Goal: Task Accomplishment & Management: Use online tool/utility

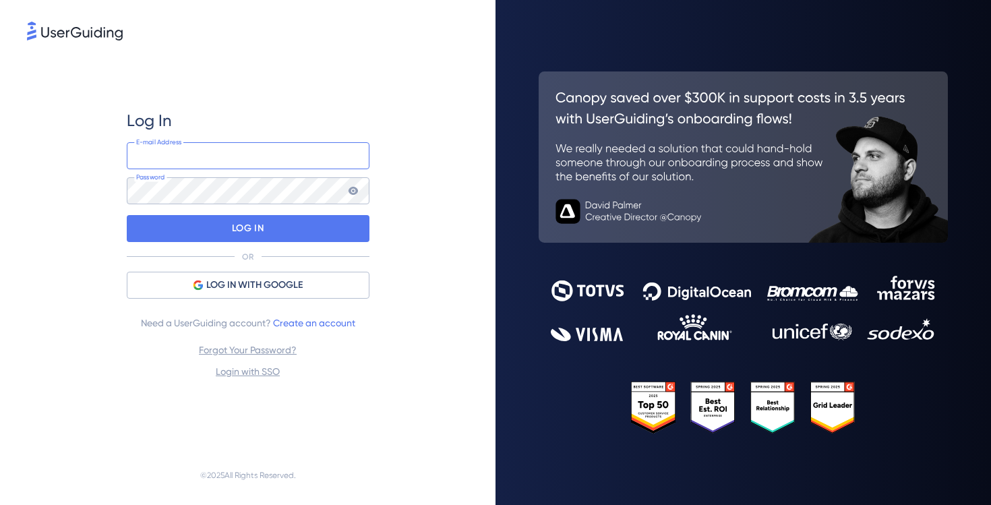
click at [246, 160] on input "email" at bounding box center [248, 155] width 243 height 27
click at [283, 163] on input "email" at bounding box center [248, 155] width 243 height 27
type input "[EMAIL_ADDRESS][DOMAIN_NAME]"
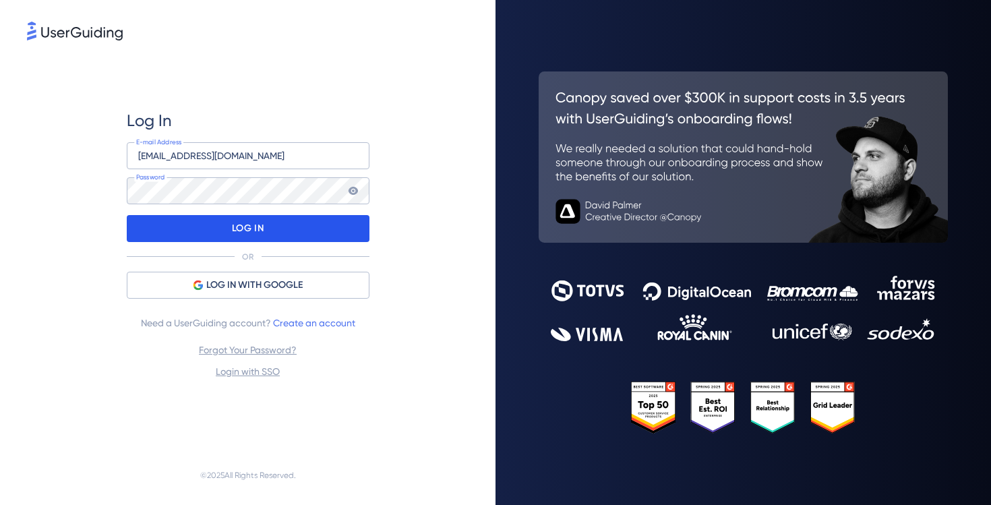
click at [276, 234] on div "LOG IN" at bounding box center [248, 228] width 243 height 27
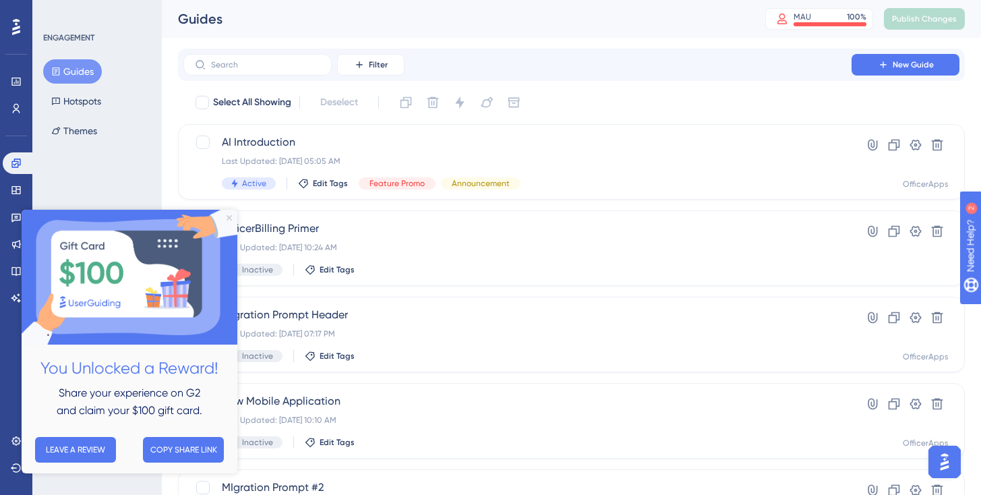
click at [229, 219] on icon "Close Preview" at bounding box center [229, 217] width 5 height 5
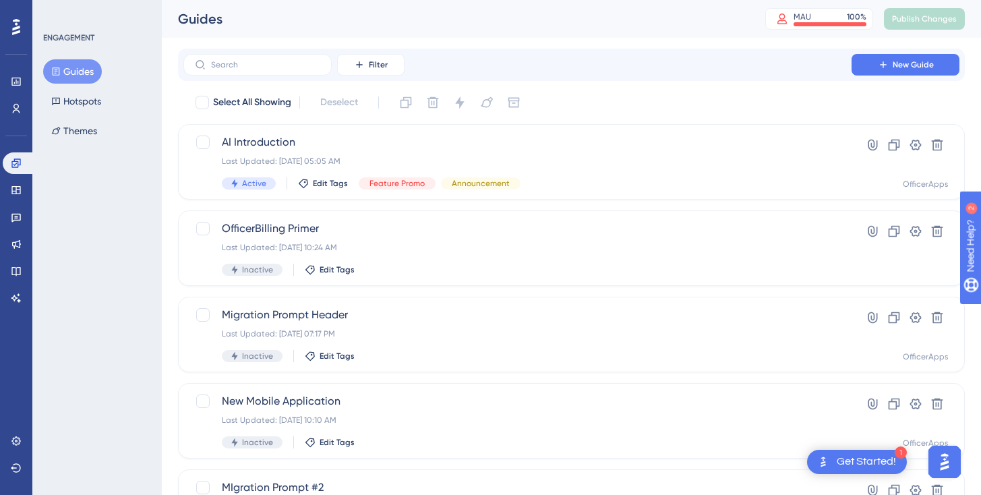
click at [890, 459] on div "Get Started!" at bounding box center [866, 461] width 59 height 15
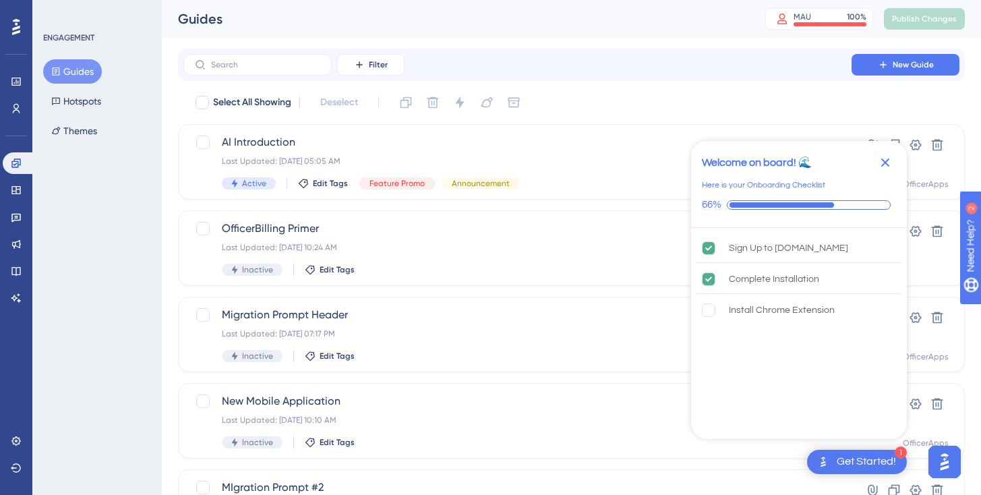
click at [885, 160] on icon "Close Checklist" at bounding box center [885, 162] width 16 height 16
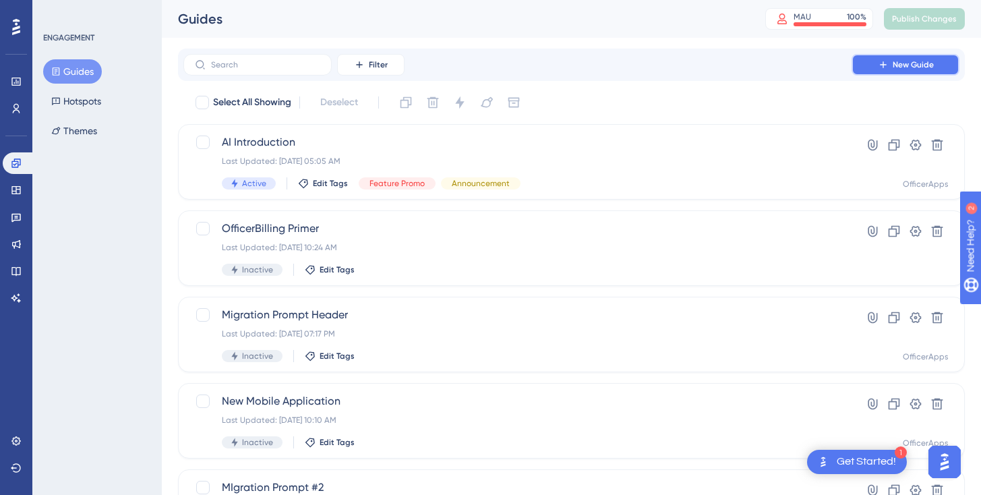
click at [914, 66] on span "New Guide" at bounding box center [913, 64] width 41 height 11
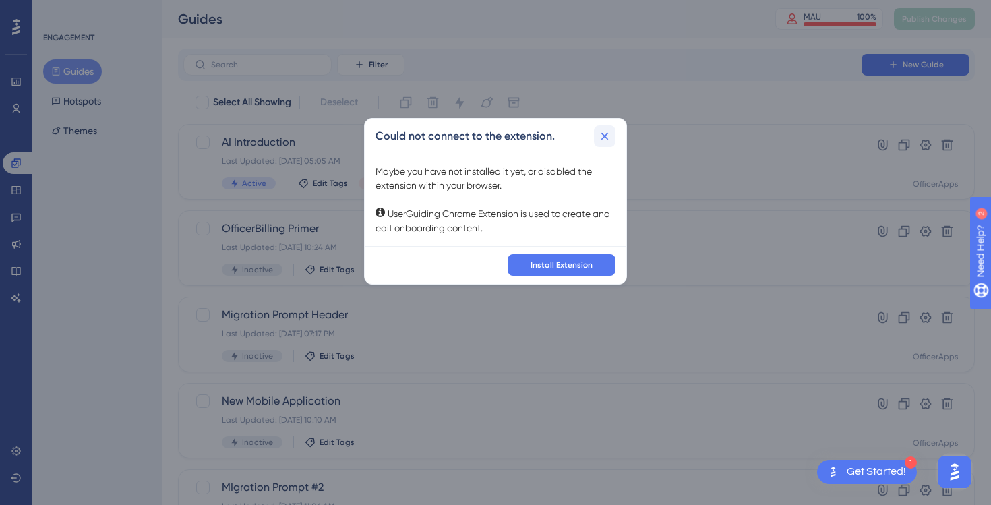
click at [604, 134] on icon at bounding box center [604, 135] width 13 height 13
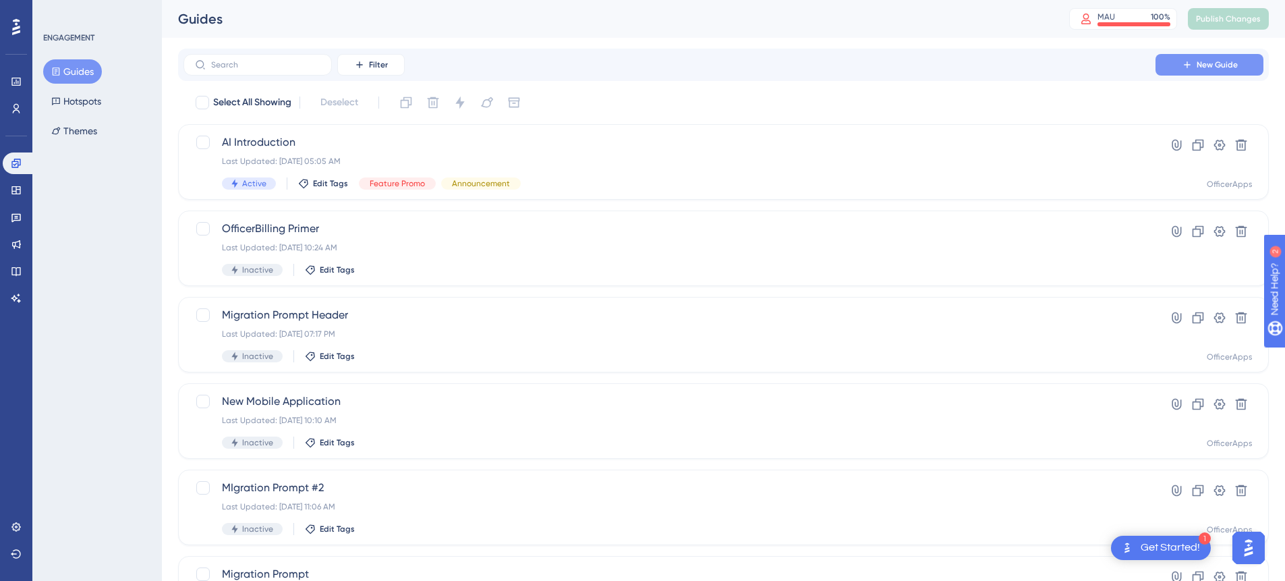
click at [991, 71] on button "New Guide" at bounding box center [1209, 65] width 108 height 22
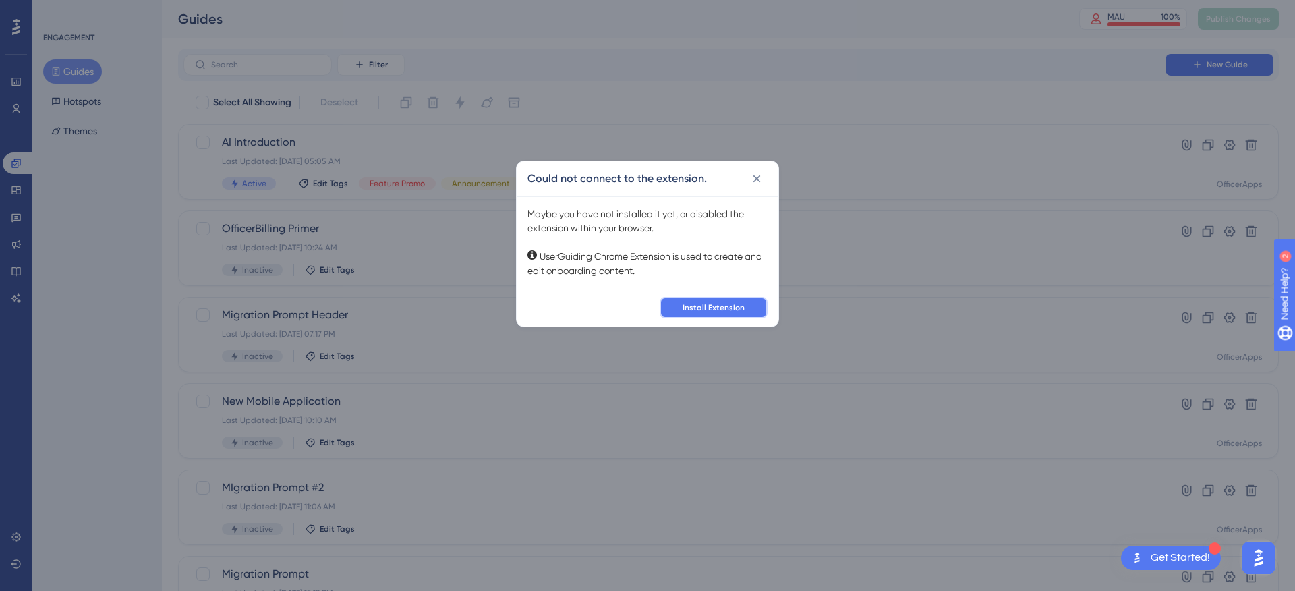
click at [735, 311] on span "Install Extension" at bounding box center [713, 307] width 62 height 11
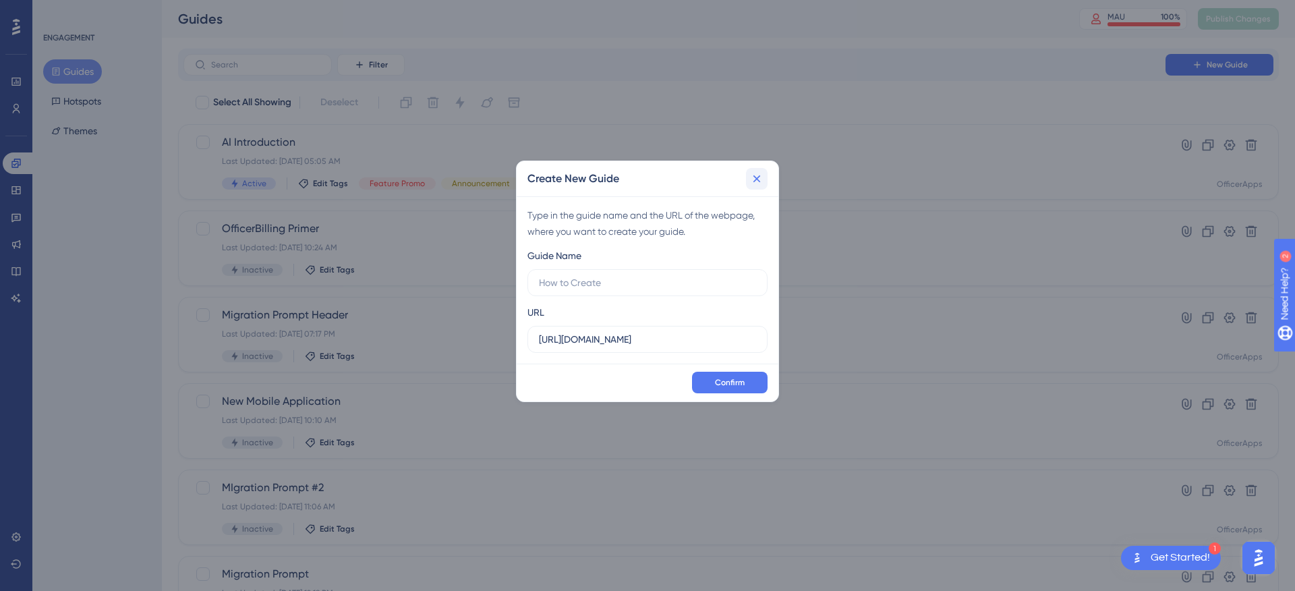
click at [755, 175] on icon at bounding box center [756, 178] width 13 height 13
click at [756, 180] on div "Active Edit Tags Feature Promo Announcement" at bounding box center [674, 183] width 905 height 12
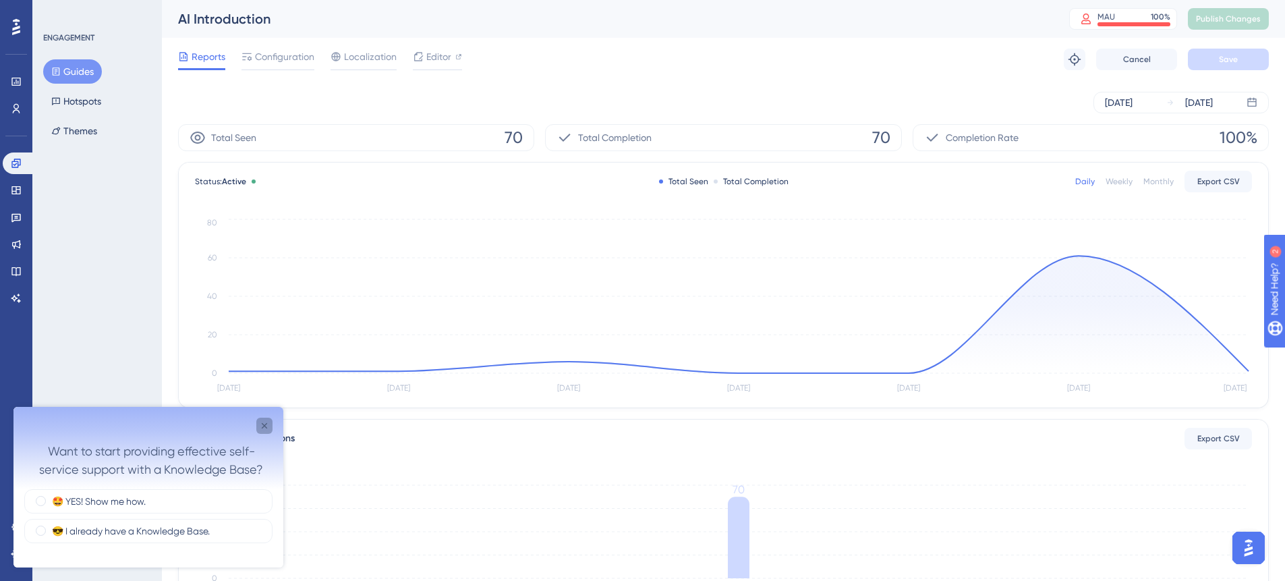
click at [264, 424] on icon "Close survey" at bounding box center [264, 425] width 11 height 11
